Goal: Task Accomplishment & Management: Use online tool/utility

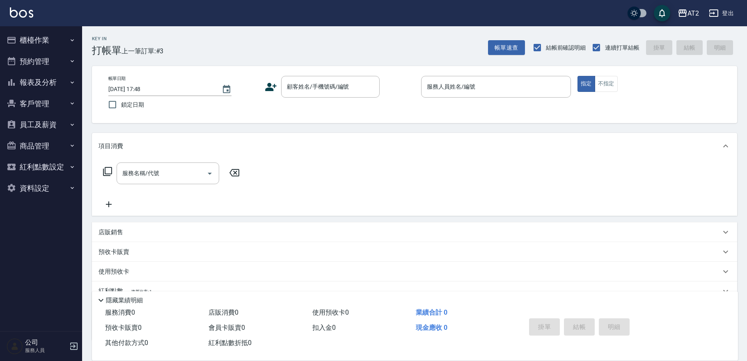
click at [33, 32] on button "櫃檯作業" at bounding box center [41, 40] width 76 height 21
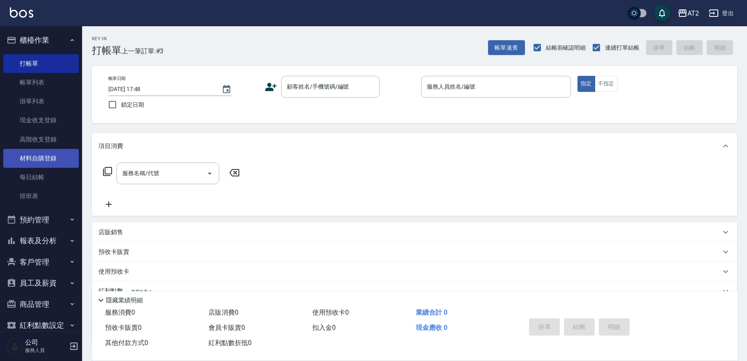
click at [49, 161] on link "材料自購登錄" at bounding box center [41, 158] width 76 height 19
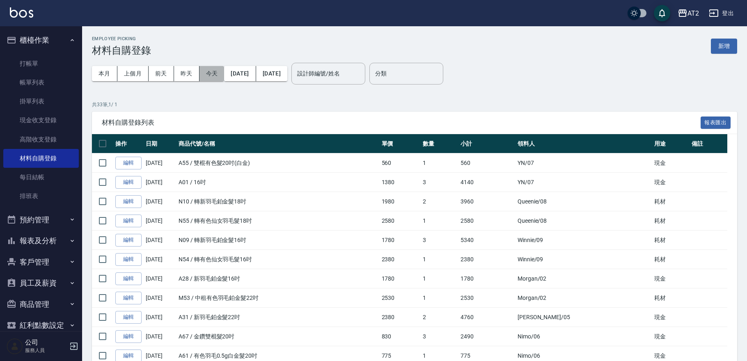
click at [208, 75] on button "今天" at bounding box center [211, 73] width 25 height 15
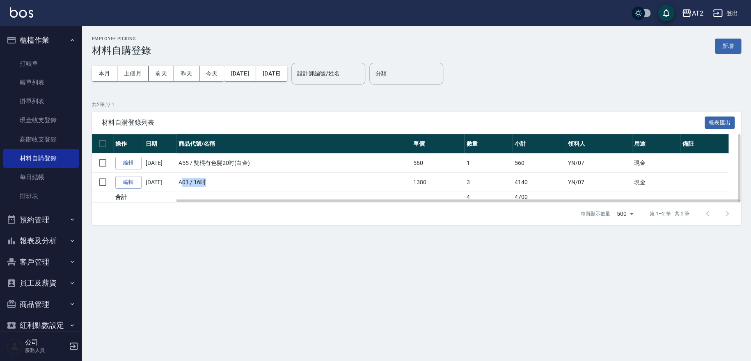
drag, startPoint x: 182, startPoint y: 183, endPoint x: 208, endPoint y: 186, distance: 26.1
click at [208, 186] on td "A01 / 16吋" at bounding box center [294, 182] width 234 height 19
drag, startPoint x: 208, startPoint y: 186, endPoint x: 190, endPoint y: 186, distance: 18.1
click at [190, 186] on td "A01 / 16吋" at bounding box center [294, 182] width 234 height 19
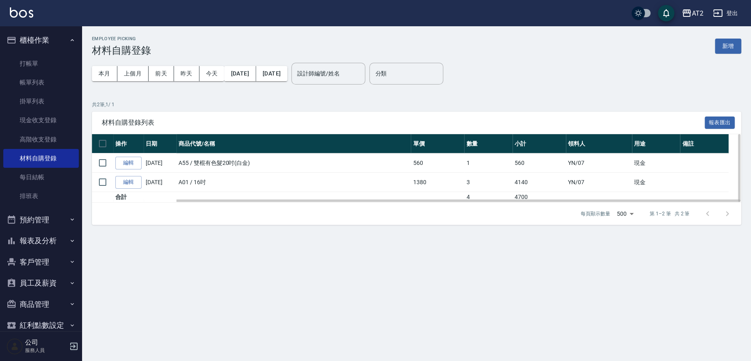
click at [247, 165] on td "A55 / 雙棍有色髮20吋(白金)" at bounding box center [294, 163] width 234 height 19
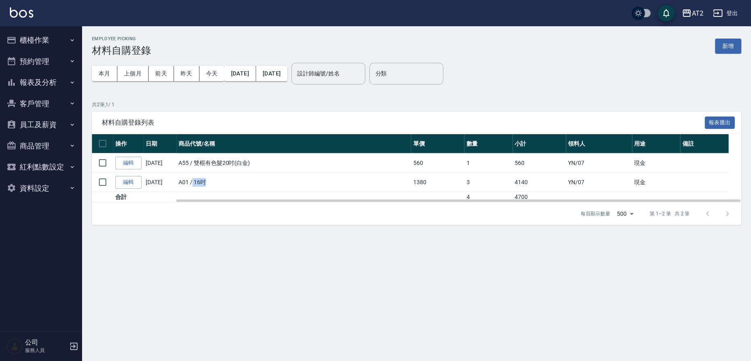
drag, startPoint x: 194, startPoint y: 183, endPoint x: 219, endPoint y: 184, distance: 25.0
click at [219, 184] on td "A01 / 16吋" at bounding box center [294, 182] width 234 height 19
drag, startPoint x: 218, startPoint y: 183, endPoint x: 197, endPoint y: 183, distance: 21.3
click at [197, 183] on td "A01 / 16吋" at bounding box center [294, 182] width 234 height 19
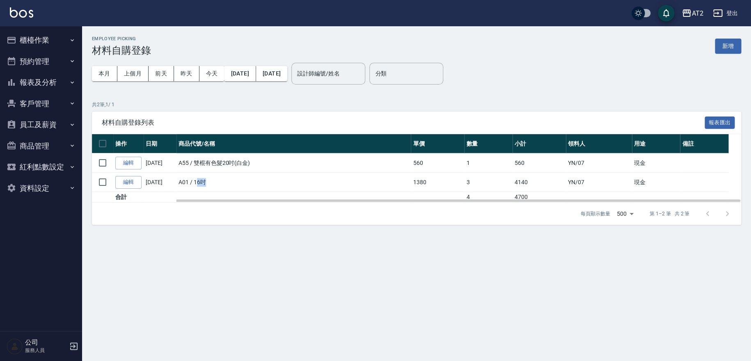
click at [197, 183] on td "A01 / 16吋" at bounding box center [294, 182] width 234 height 19
click at [118, 187] on link "編輯" at bounding box center [128, 182] width 26 height 13
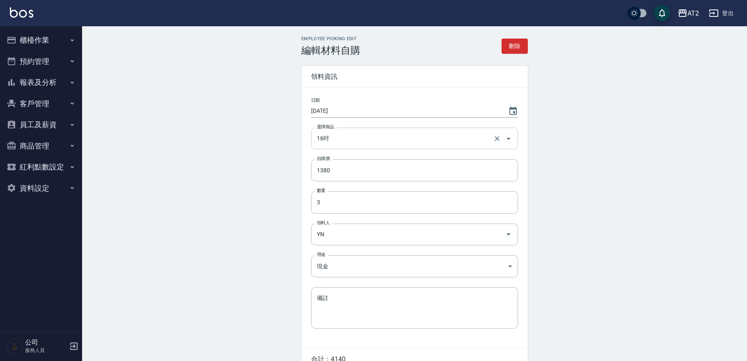
click at [362, 142] on input "16吋" at bounding box center [403, 138] width 177 height 14
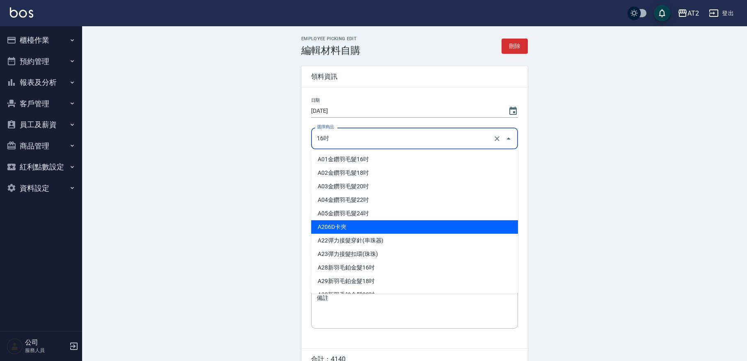
scroll to position [46, 0]
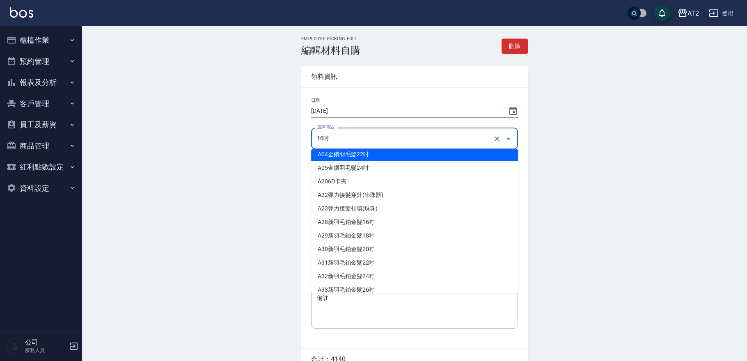
click at [360, 135] on input "16吋" at bounding box center [403, 138] width 177 height 14
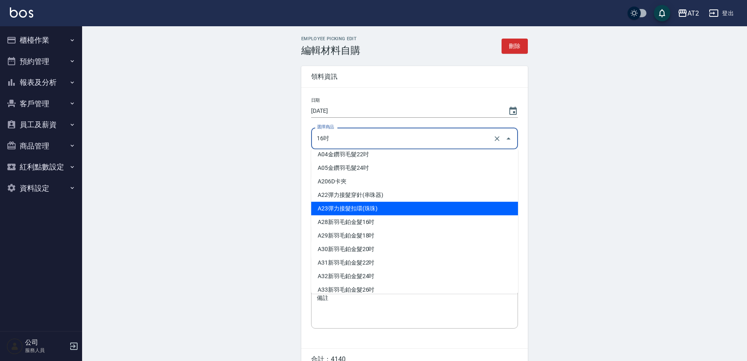
scroll to position [0, 0]
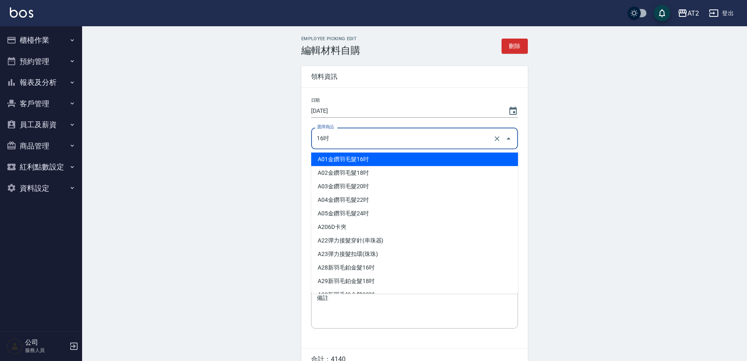
click at [375, 158] on li "A01 金鑽羽毛髮16吋" at bounding box center [414, 160] width 207 height 14
type input "金鑽羽毛髮16吋"
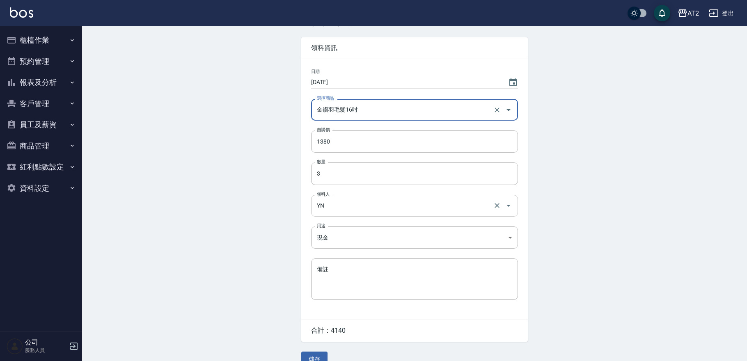
scroll to position [44, 0]
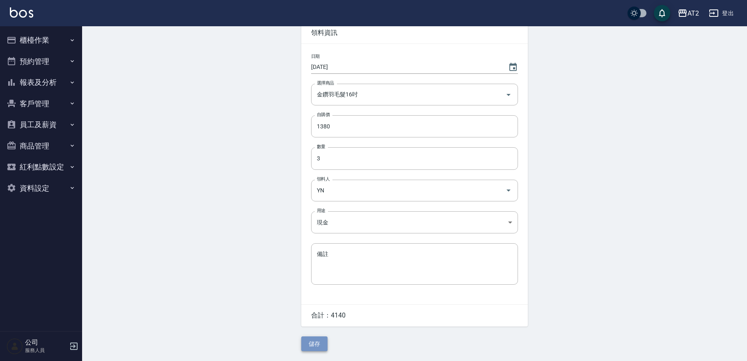
click at [323, 343] on button "儲存" at bounding box center [314, 344] width 26 height 15
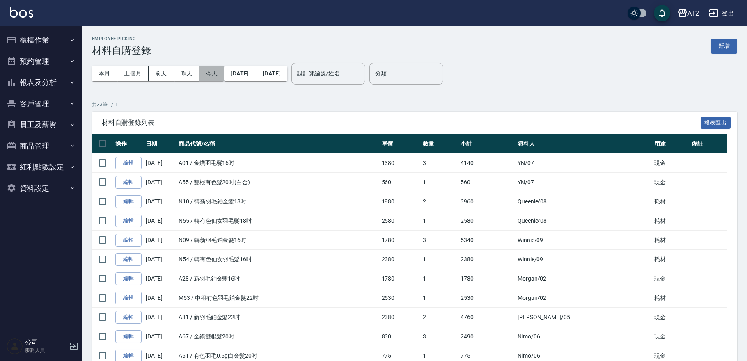
click at [219, 75] on button "今天" at bounding box center [211, 73] width 25 height 15
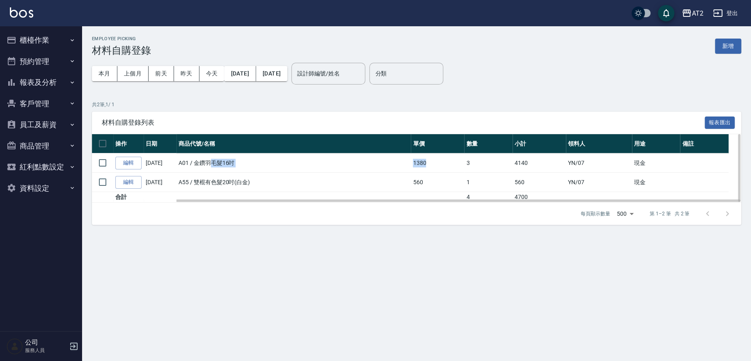
drag, startPoint x: 214, startPoint y: 165, endPoint x: 437, endPoint y: 163, distance: 223.3
click at [437, 163] on tr "編輯 [DATE] A01 / 金鑽羽毛髮16吋 1380 3 4140 YN /07 現金" at bounding box center [416, 163] width 649 height 19
click at [438, 164] on td "1380" at bounding box center [437, 163] width 53 height 19
drag, startPoint x: 223, startPoint y: 185, endPoint x: 275, endPoint y: 186, distance: 52.1
click at [275, 186] on td "A55 / 雙棍有色髮20吋(白金)" at bounding box center [294, 182] width 234 height 19
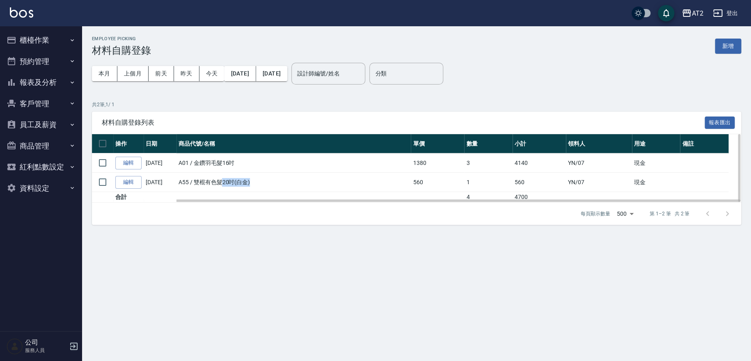
click at [275, 186] on td "A55 / 雙棍有色髮20吋(白金)" at bounding box center [294, 182] width 234 height 19
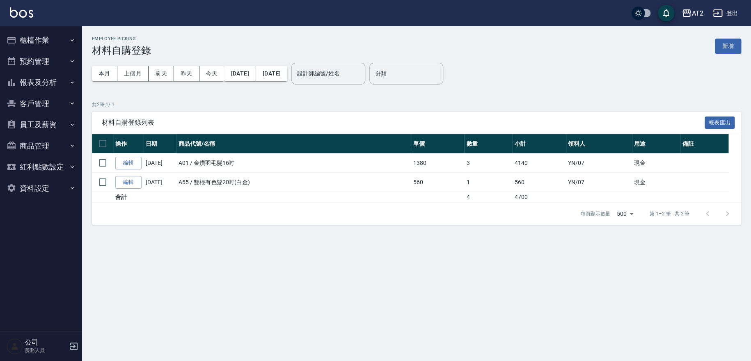
click at [41, 57] on button "預約管理" at bounding box center [41, 61] width 76 height 21
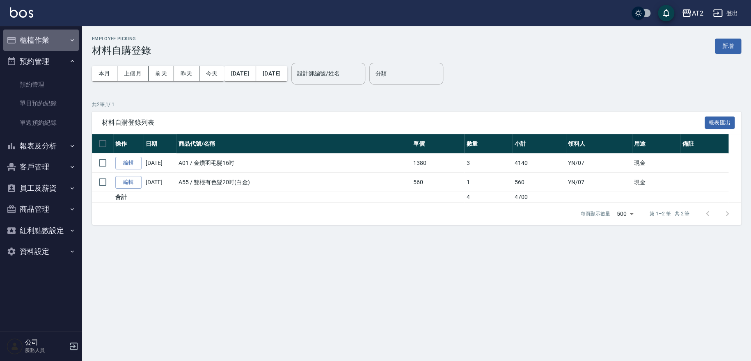
click at [48, 30] on button "櫃檯作業" at bounding box center [41, 40] width 76 height 21
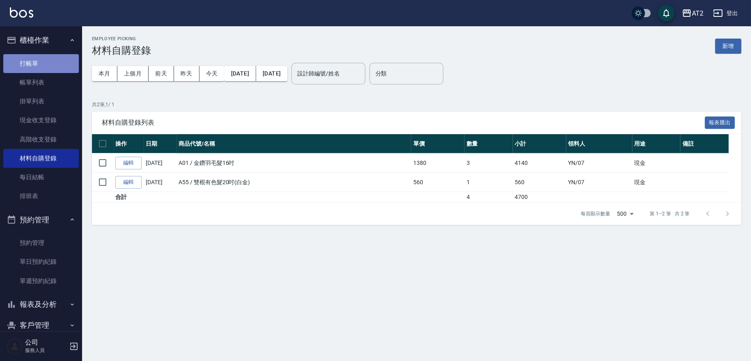
click at [45, 65] on link "打帳單" at bounding box center [41, 63] width 76 height 19
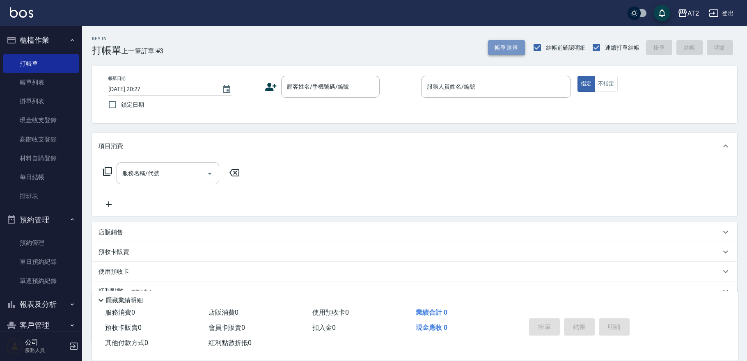
click at [499, 52] on button "帳單速查" at bounding box center [506, 47] width 37 height 15
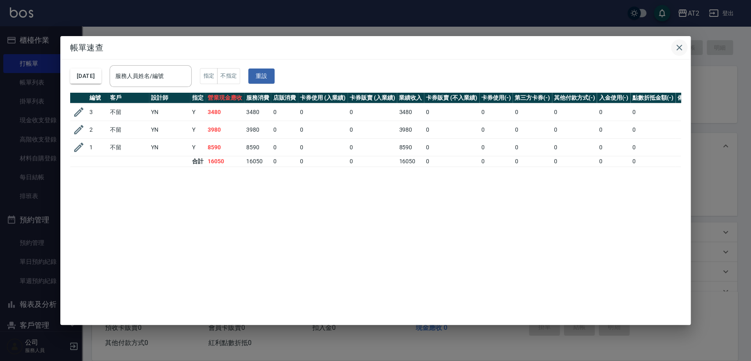
click at [682, 49] on icon "button" at bounding box center [679, 48] width 10 height 10
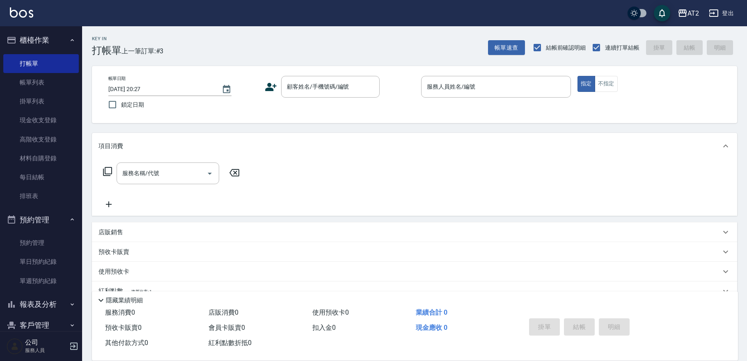
click at [735, 12] on button "登出" at bounding box center [722, 13] width 32 height 15
